Goal: Check status: Check status

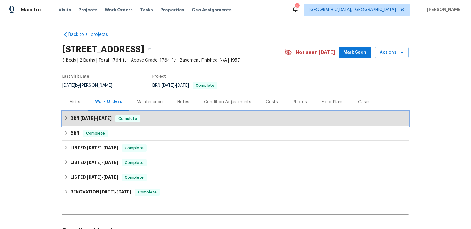
click at [112, 122] on h6 "BRN [DATE] - [DATE]" at bounding box center [91, 118] width 41 height 7
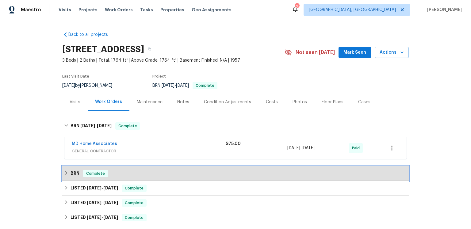
click at [79, 177] on h6 "BRN" at bounding box center [75, 173] width 9 height 7
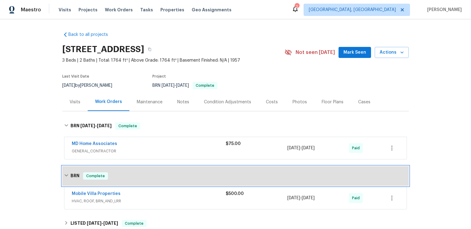
scroll to position [106, 0]
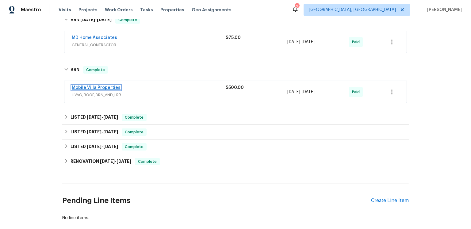
click at [107, 90] on link "Mobile Villa Properties" at bounding box center [96, 88] width 49 height 4
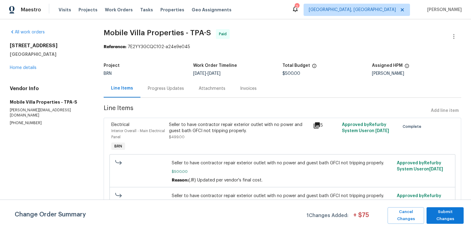
click at [255, 92] on div "Invoices" at bounding box center [248, 89] width 17 height 6
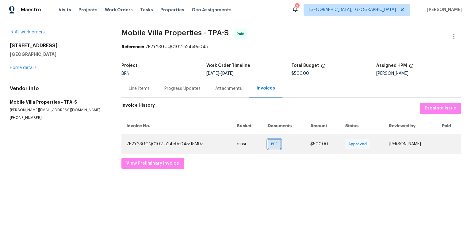
click at [271, 147] on span "PDF" at bounding box center [275, 144] width 9 height 6
click at [187, 154] on td "7E2YY3GCQC102-a24e9e045-15M9Z" at bounding box center [176, 144] width 110 height 20
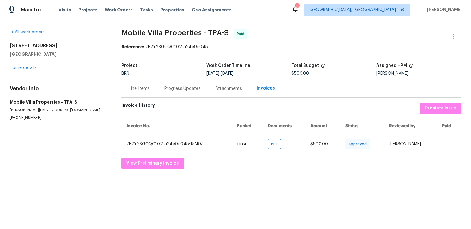
click at [242, 92] on div "Attachments" at bounding box center [228, 89] width 27 height 6
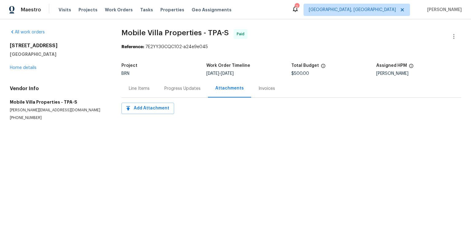
click at [208, 97] on div "Progress Updates" at bounding box center [182, 88] width 51 height 18
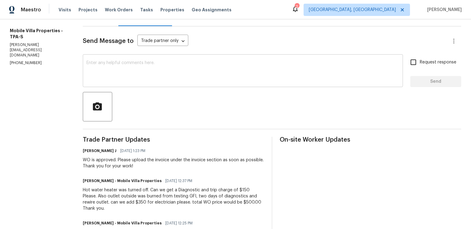
scroll to position [40, 0]
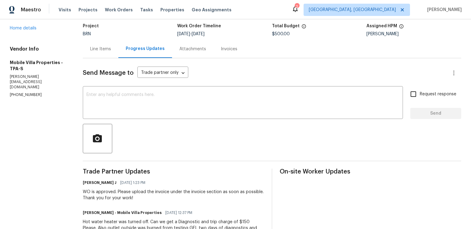
click at [127, 58] on div "Progress Updates" at bounding box center [145, 49] width 54 height 18
click at [111, 52] on div "Line Items" at bounding box center [100, 49] width 21 height 6
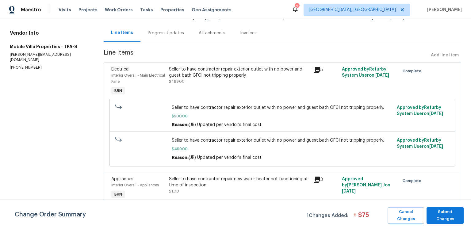
scroll to position [102, 0]
click at [314, 177] on icon at bounding box center [317, 180] width 6 height 6
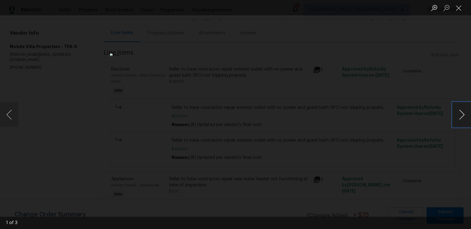
click at [459, 114] on button "Next image" at bounding box center [462, 114] width 18 height 25
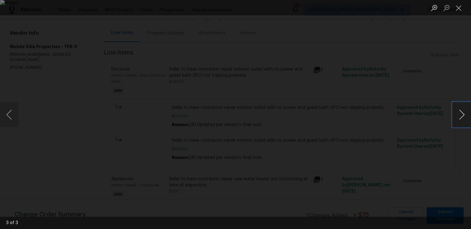
click at [459, 118] on button "Next image" at bounding box center [462, 114] width 18 height 25
click at [463, 116] on button "Next image" at bounding box center [462, 114] width 18 height 25
click at [406, 148] on div "Lightbox" at bounding box center [235, 114] width 471 height 229
click at [459, 7] on button "Close lightbox" at bounding box center [459, 7] width 12 height 11
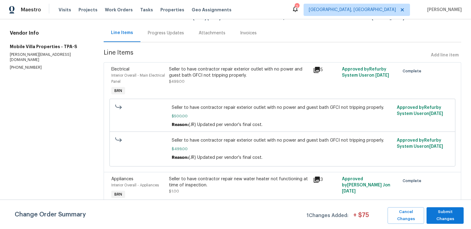
scroll to position [35, 0]
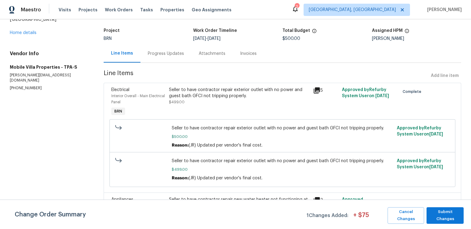
click at [172, 57] on div "Progress Updates" at bounding box center [166, 54] width 36 height 6
